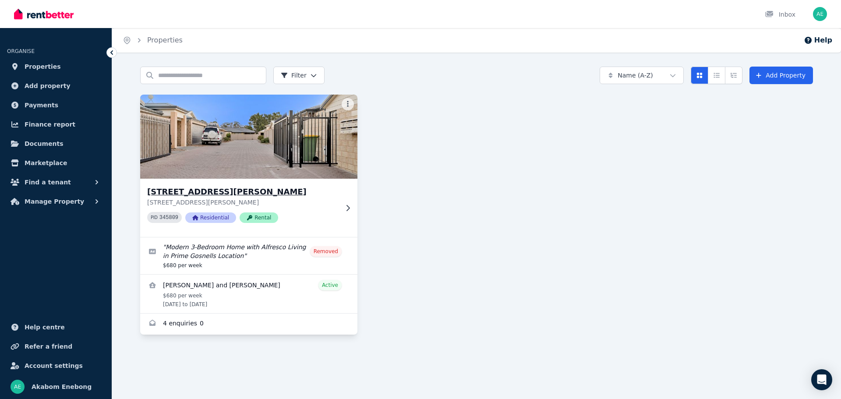
click at [225, 192] on h3 "[STREET_ADDRESS][PERSON_NAME]" at bounding box center [242, 192] width 191 height 12
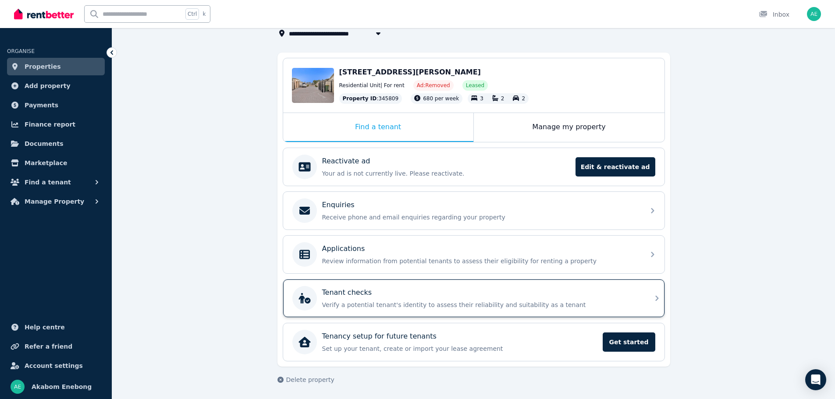
scroll to position [61, 0]
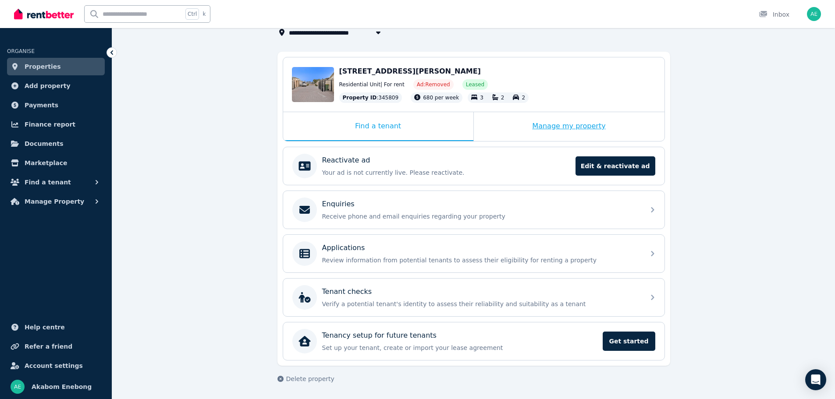
click at [564, 130] on div "Manage my property" at bounding box center [569, 126] width 191 height 29
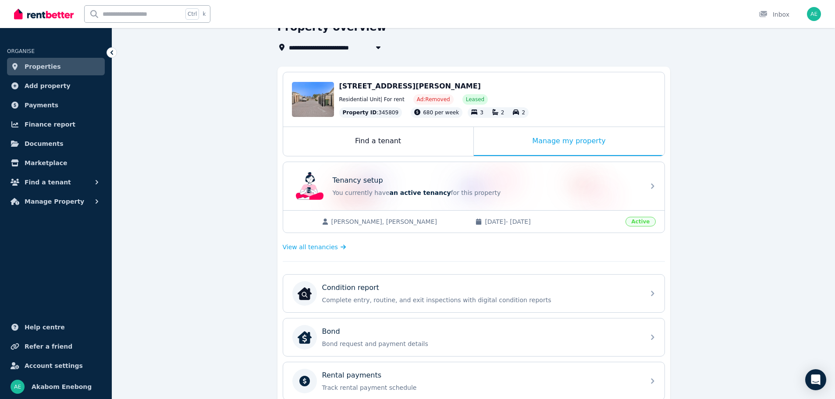
scroll to position [43, 0]
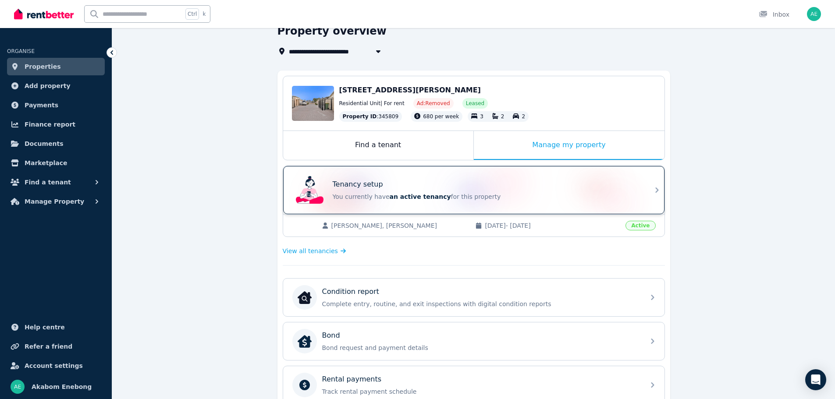
click at [508, 189] on div "Tenancy setup" at bounding box center [486, 184] width 307 height 11
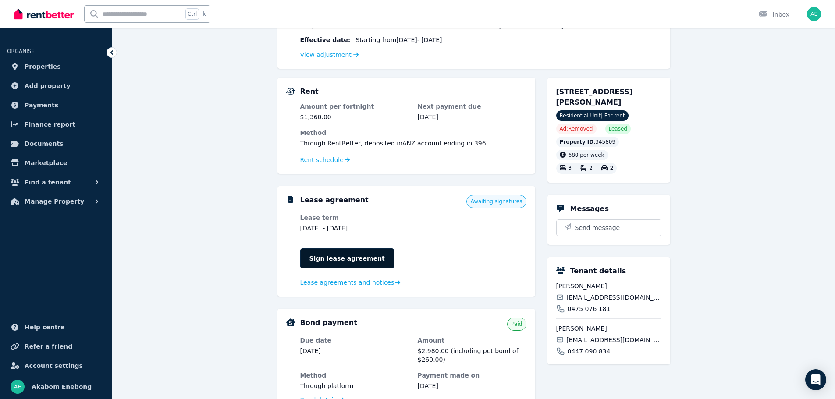
scroll to position [152, 0]
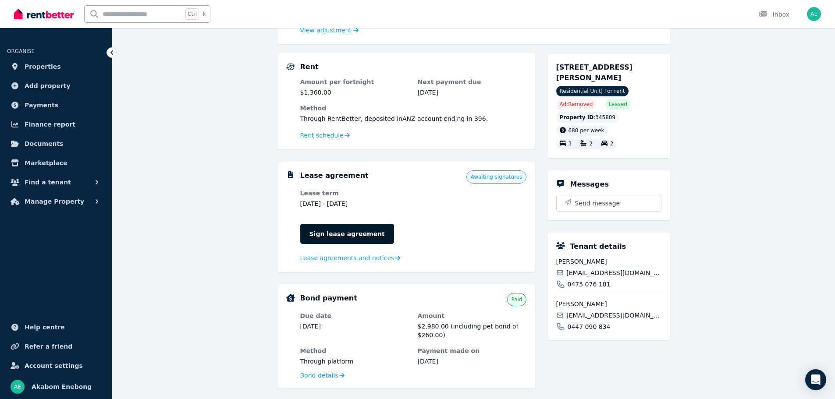
click at [337, 236] on link "Sign lease agreement" at bounding box center [347, 234] width 94 height 20
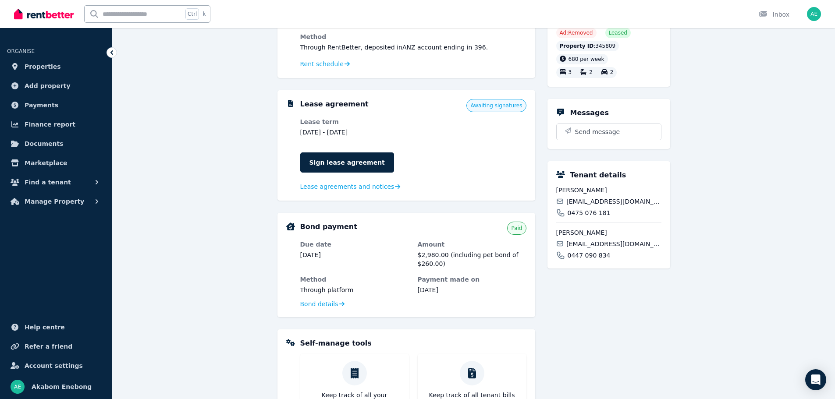
scroll to position [196, 0]
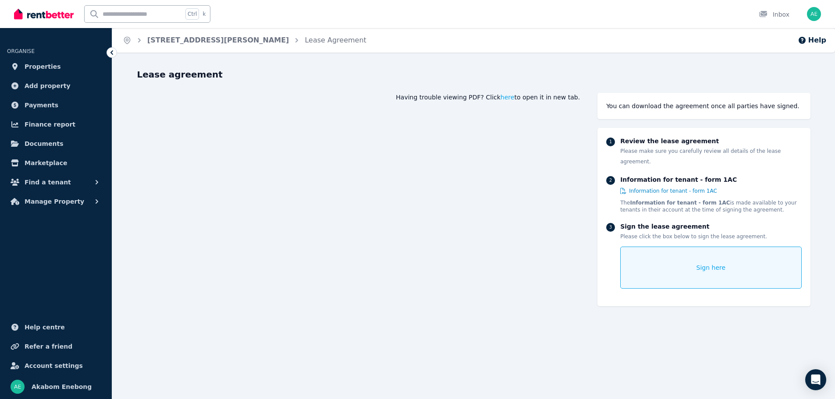
click at [715, 263] on span "Sign here" at bounding box center [710, 267] width 29 height 9
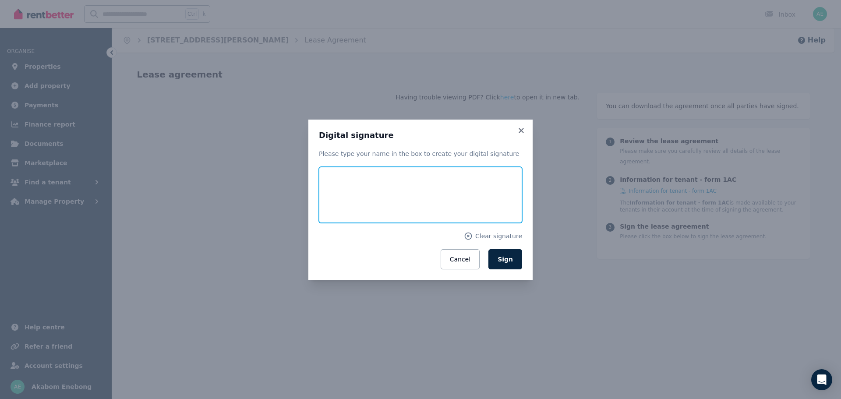
click at [351, 194] on input "text" at bounding box center [420, 195] width 203 height 56
click at [415, 142] on div "Digital signature Please type your name in the box to create your digital signa…" at bounding box center [420, 199] width 203 height 139
click at [397, 195] on input "text" at bounding box center [420, 195] width 203 height 56
type input "**********"
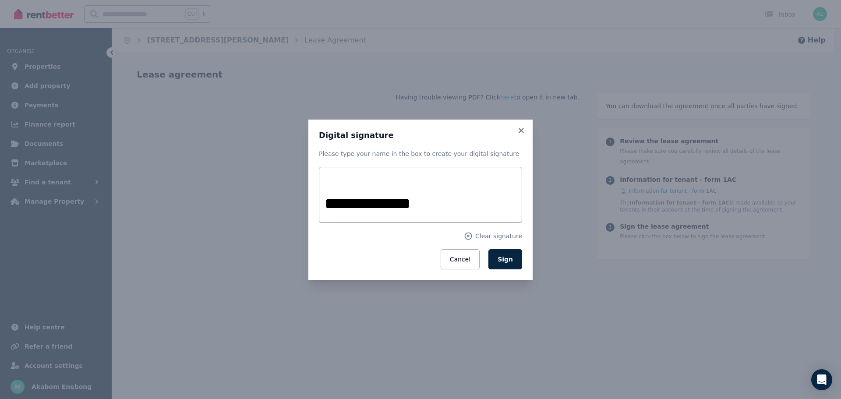
click at [429, 126] on div "**********" at bounding box center [421, 200] width 224 height 160
click at [500, 255] on button "Sign" at bounding box center [506, 259] width 34 height 20
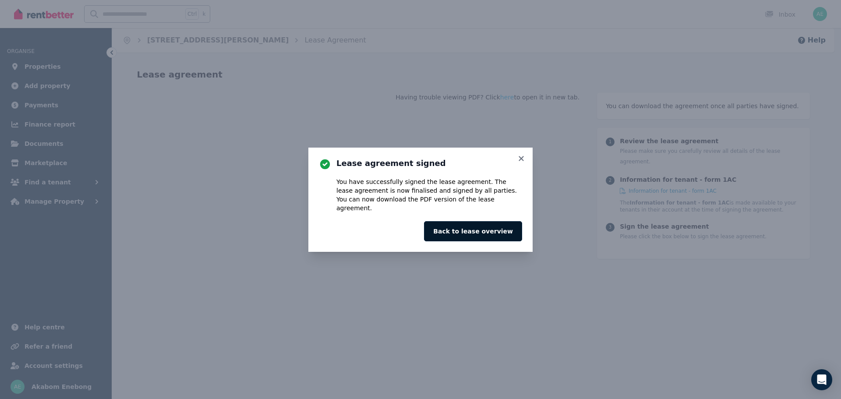
click at [493, 224] on button "Back to lease overview" at bounding box center [473, 231] width 98 height 20
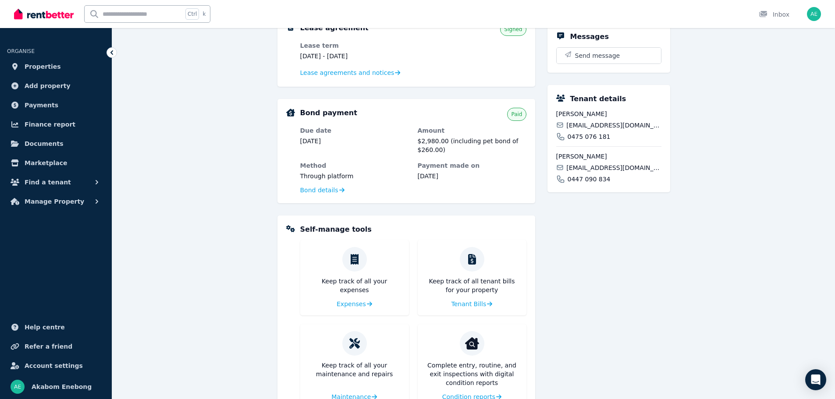
scroll to position [187, 0]
